Goal: Task Accomplishment & Management: Manage account settings

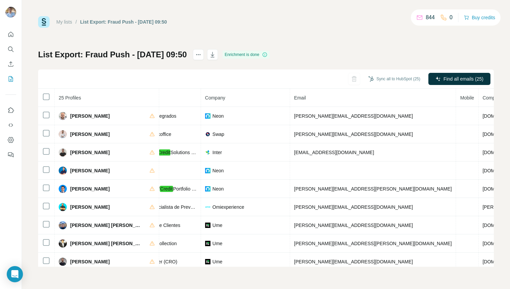
scroll to position [0, 131]
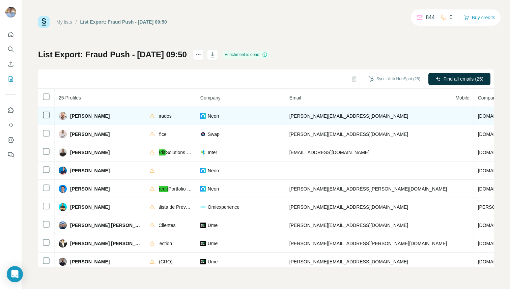
click at [316, 117] on span "alessandro.coutinho@neon.com.br" at bounding box center [348, 115] width 119 height 5
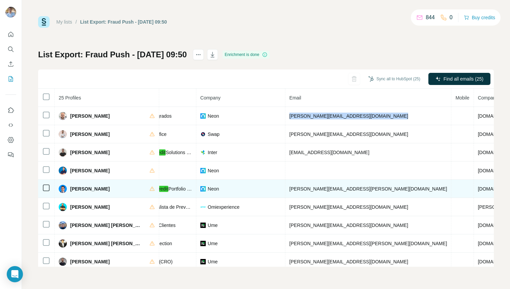
click at [324, 190] on span "giovanni.paiva@neon.com.br" at bounding box center [368, 188] width 158 height 5
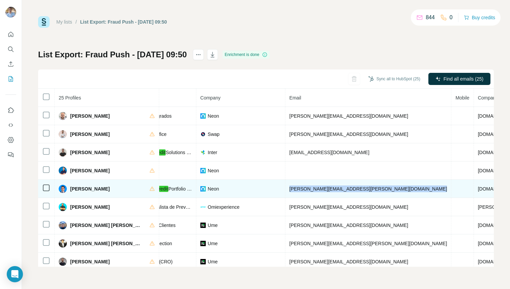
click at [324, 190] on span "giovanni.paiva@neon.com.br" at bounding box center [368, 188] width 158 height 5
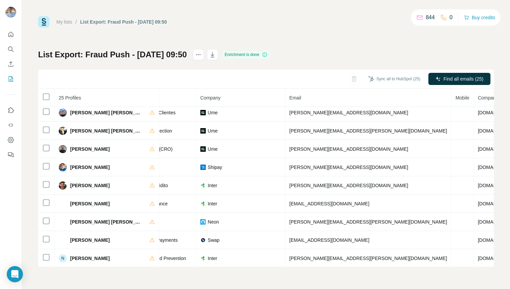
scroll to position [118, 131]
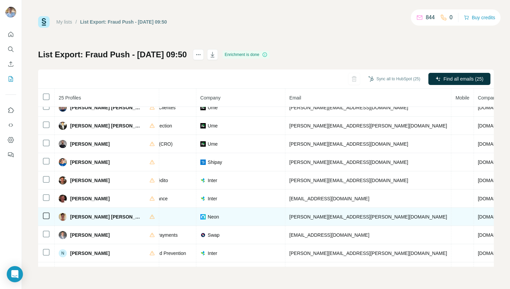
click at [300, 215] on span "maria.spengler@neon.com.br" at bounding box center [368, 216] width 158 height 5
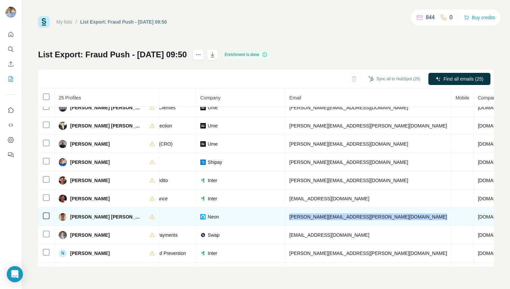
click at [300, 215] on span "maria.spengler@neon.com.br" at bounding box center [368, 216] width 158 height 5
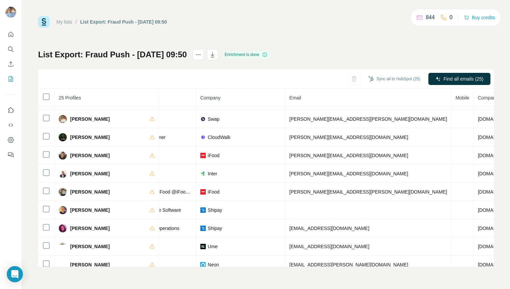
scroll to position [295, 131]
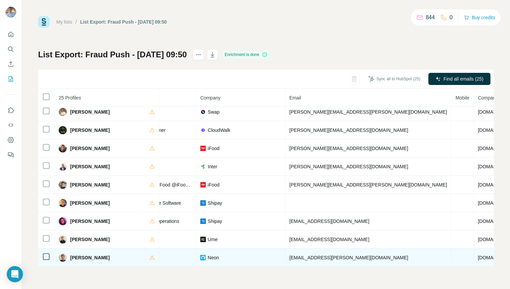
click at [325, 259] on span "vinicius.tona@neon.com.br" at bounding box center [348, 257] width 119 height 5
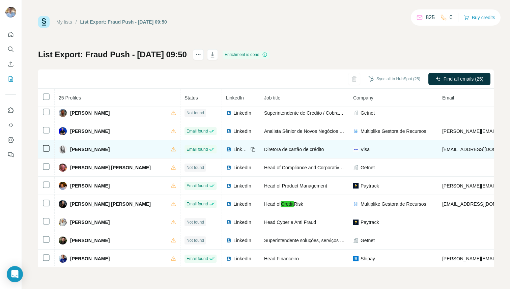
scroll to position [295, 0]
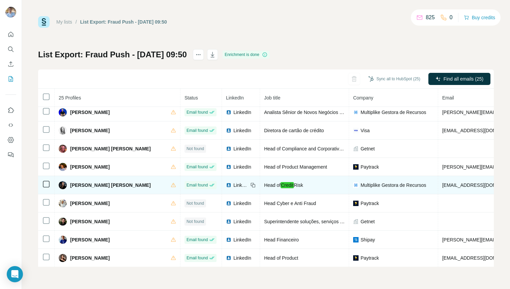
click at [442, 183] on span "[EMAIL_ADDRESS][DOMAIN_NAME]" at bounding box center [482, 184] width 80 height 5
copy span "[EMAIL_ADDRESS][DOMAIN_NAME]"
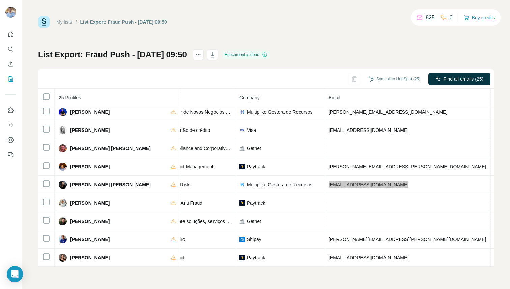
scroll to position [295, 0]
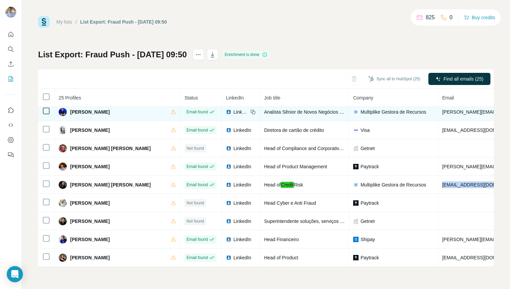
click at [442, 112] on span "[PERSON_NAME][EMAIL_ADDRESS][DOMAIN_NAME]" at bounding box center [501, 111] width 119 height 5
copy span "[PERSON_NAME][EMAIL_ADDRESS][DOMAIN_NAME]"
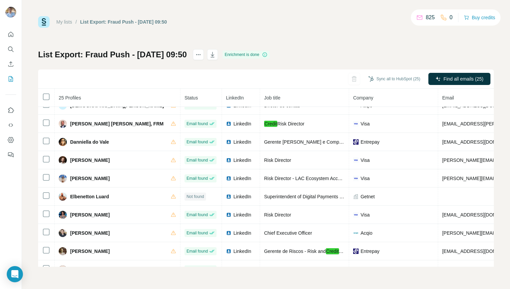
scroll to position [0, 0]
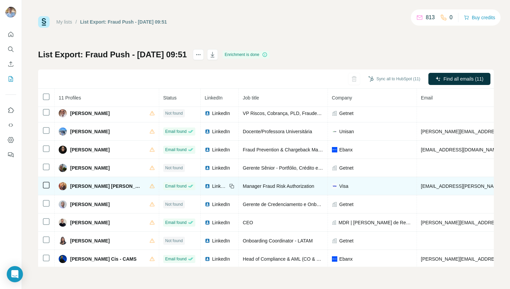
scroll to position [22, 0]
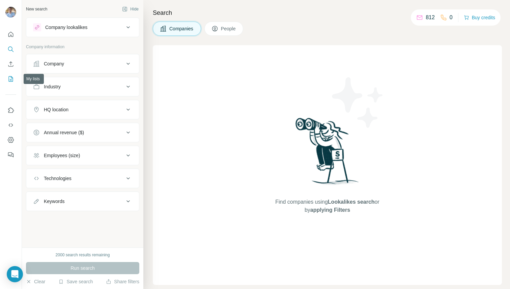
click at [10, 77] on icon "My lists" at bounding box center [10, 79] width 7 height 7
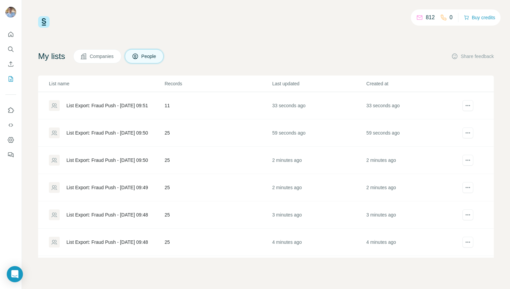
click at [54, 106] on icon at bounding box center [54, 105] width 7 height 7
